Goal: Information Seeking & Learning: Learn about a topic

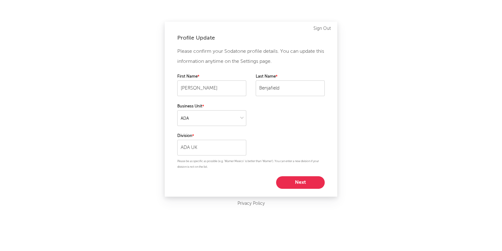
click at [309, 184] on button "Next" at bounding box center [300, 182] width 49 height 13
select select "marketing"
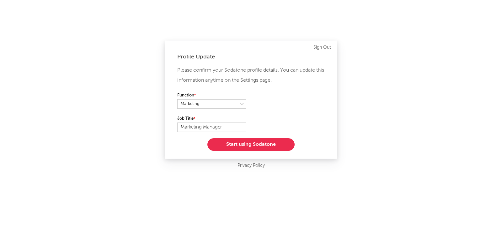
click at [269, 142] on button "Start using Sodatone" at bounding box center [250, 144] width 87 height 13
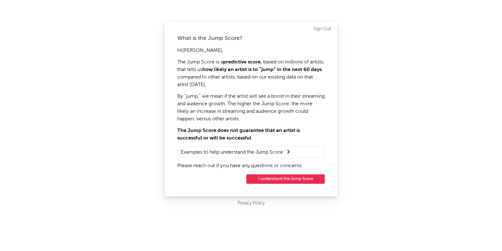
click at [289, 183] on button "I understand the Jump Score" at bounding box center [285, 178] width 78 height 9
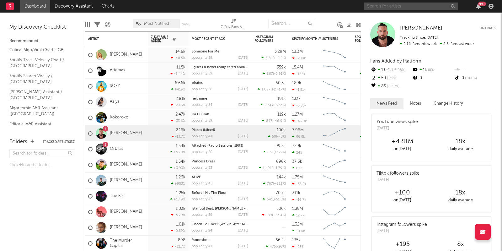
click at [381, 5] on input "text" at bounding box center [411, 7] width 94 height 8
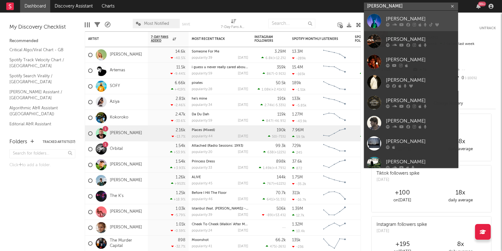
type input "[PERSON_NAME]"
click at [384, 19] on link "[PERSON_NAME]" at bounding box center [411, 21] width 94 height 20
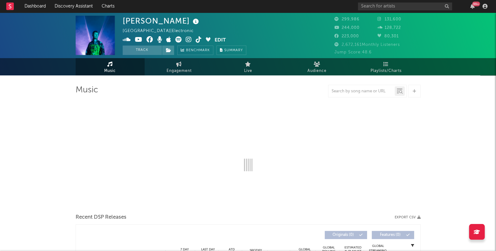
select select "6m"
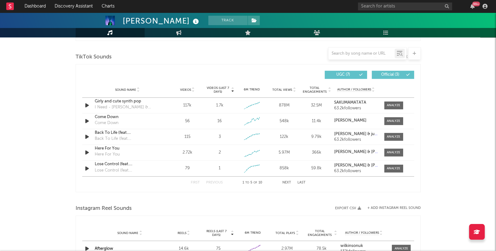
scroll to position [415, 0]
click at [390, 119] on div at bounding box center [393, 120] width 13 height 5
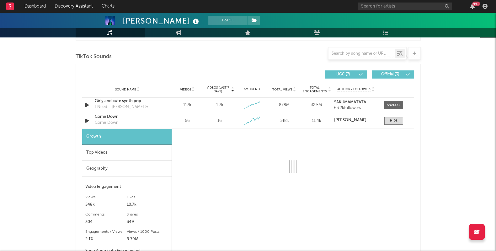
select select "1w"
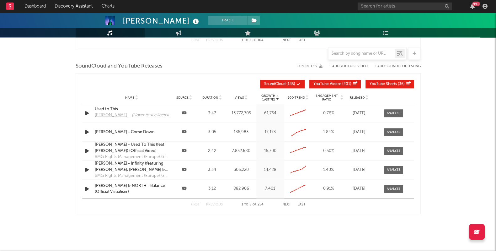
scroll to position [873, 0]
